Goal: Entertainment & Leisure: Consume media (video, audio)

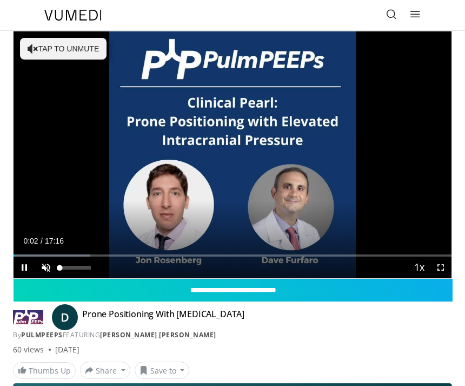
click at [51, 271] on span "Video Player" at bounding box center [46, 267] width 22 height 22
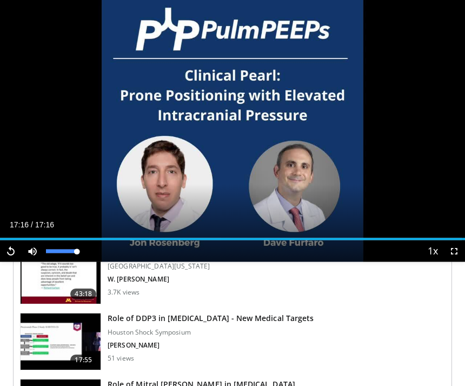
scroll to position [525, 0]
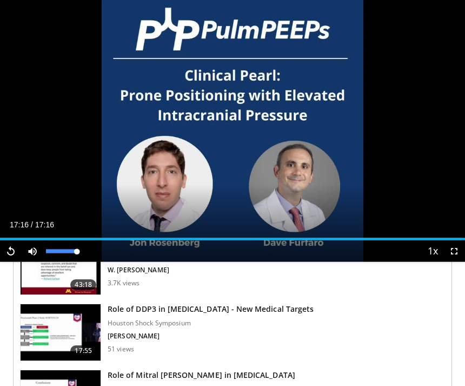
click at [210, 312] on h3 "Role of DDP3 in [MEDICAL_DATA] - New Medical Targets" at bounding box center [211, 309] width 206 height 11
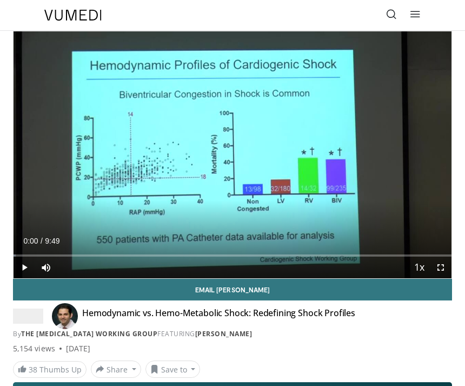
click at [16, 266] on span "Video Player" at bounding box center [25, 267] width 22 height 22
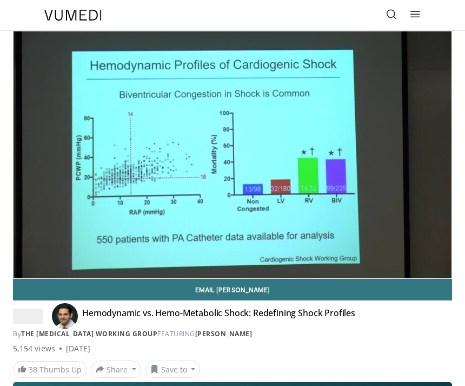
click at [193, 371] on button "Save to" at bounding box center [172, 368] width 55 height 17
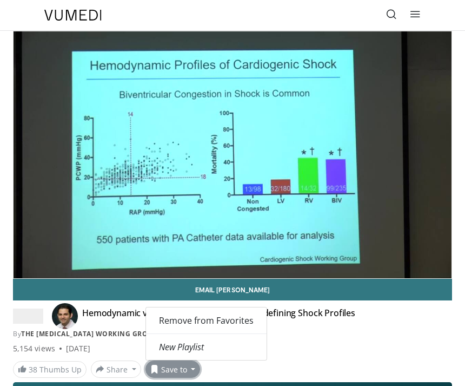
click at [414, 335] on div "By The Cardiogenic Shock Working Group FEATURING Navin Kapur" at bounding box center [232, 334] width 439 height 10
